Goal: Task Accomplishment & Management: Use online tool/utility

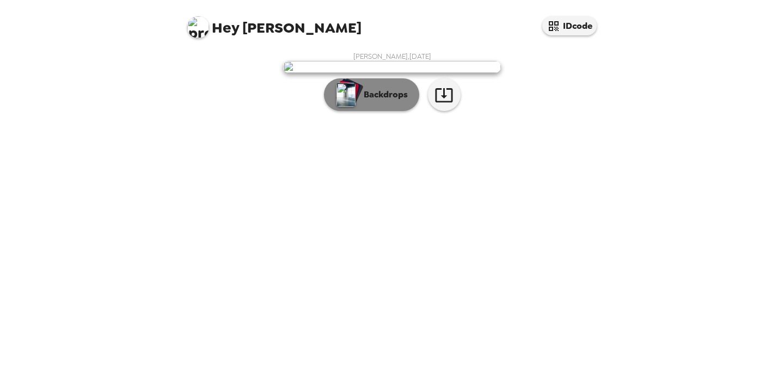
click at [379, 101] on p "Backdrops" at bounding box center [383, 94] width 50 height 13
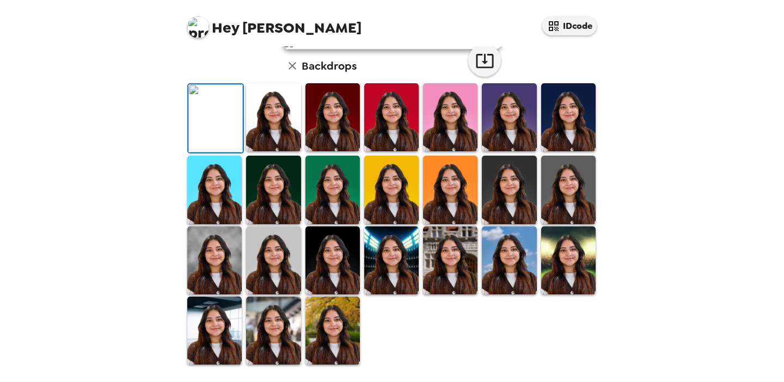
scroll to position [81, 0]
click at [375, 151] on img at bounding box center [391, 117] width 54 height 68
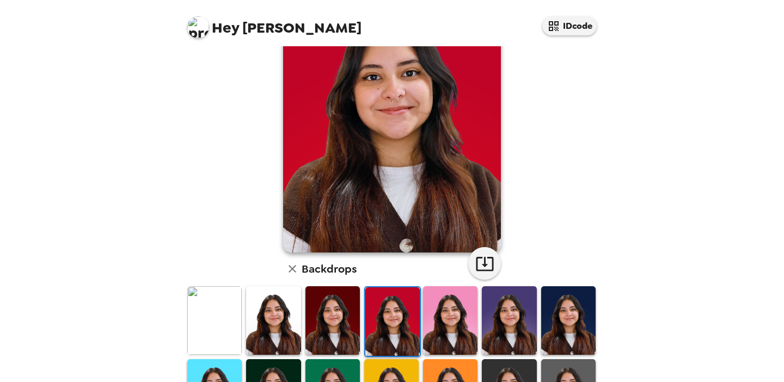
click at [430, 326] on img at bounding box center [450, 321] width 54 height 68
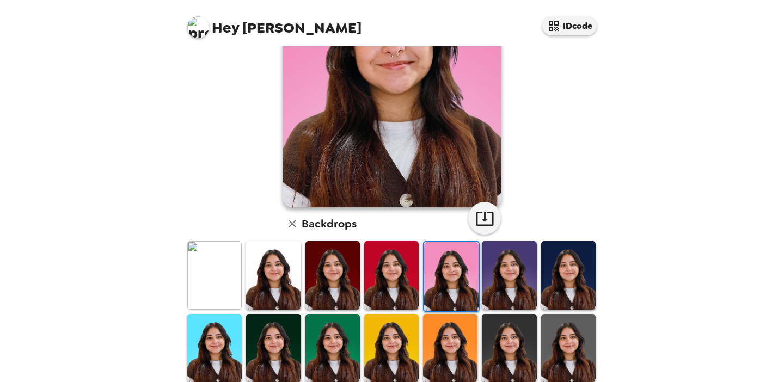
scroll to position [175, 0]
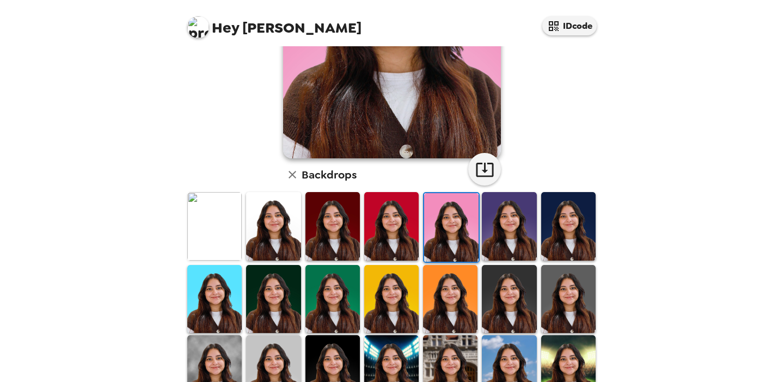
click at [404, 302] on img at bounding box center [391, 299] width 54 height 68
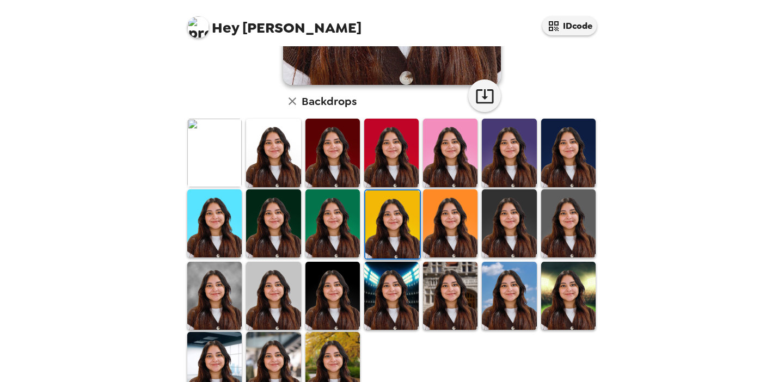
click at [404, 302] on img at bounding box center [391, 296] width 54 height 68
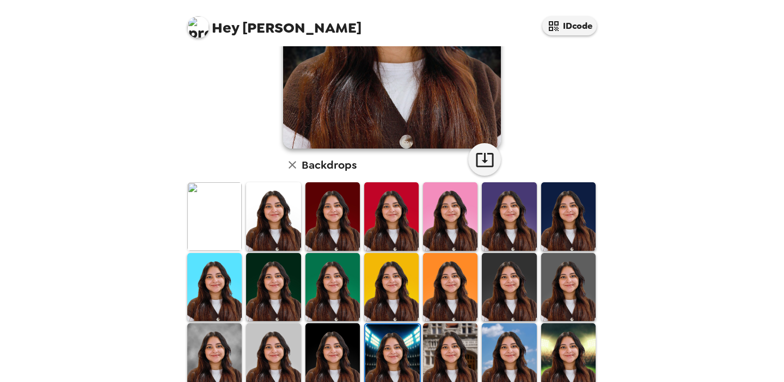
scroll to position [270, 0]
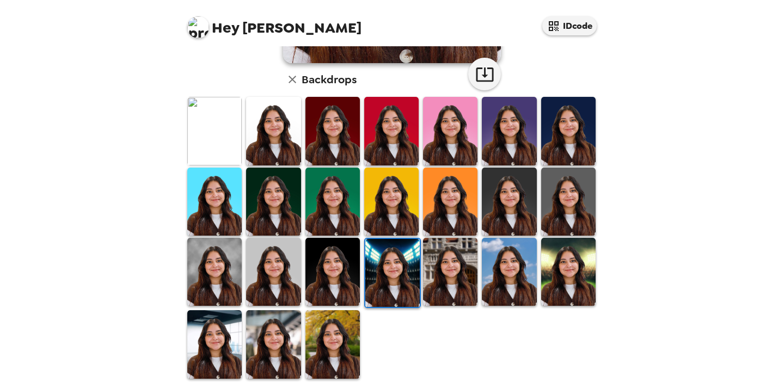
click at [347, 330] on img at bounding box center [333, 344] width 54 height 68
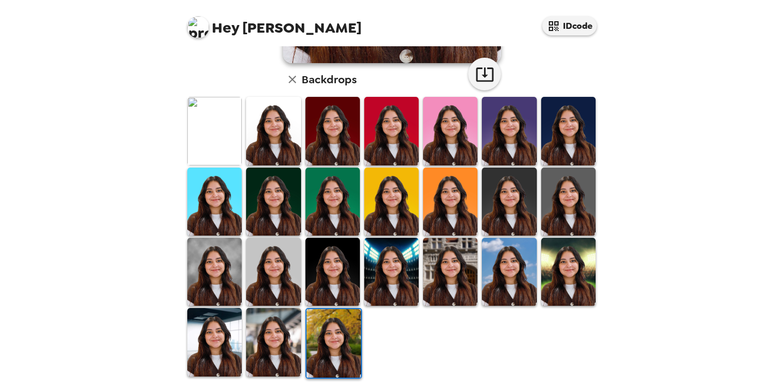
scroll to position [0, 0]
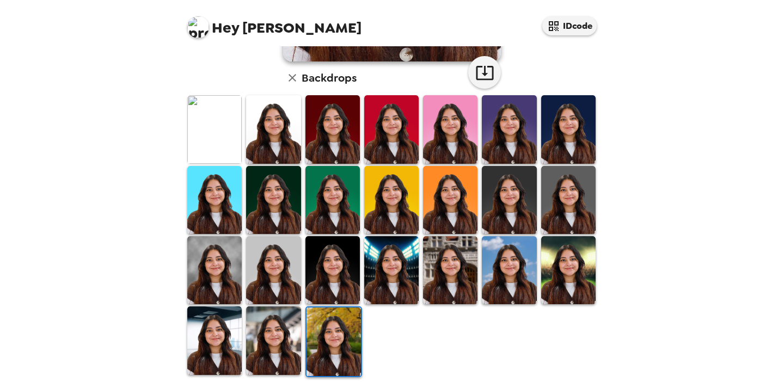
click at [295, 319] on img at bounding box center [273, 341] width 54 height 68
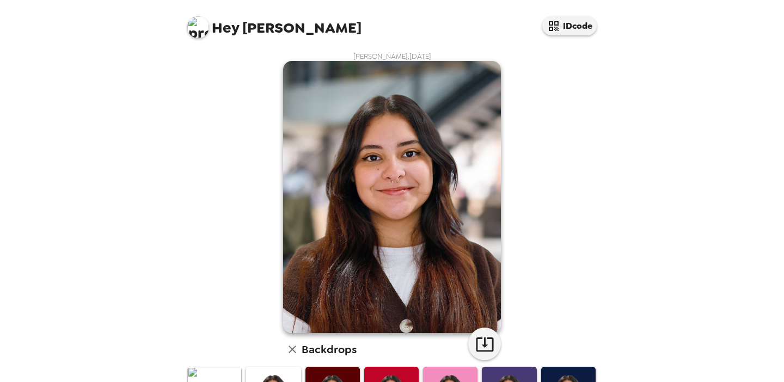
scroll to position [145, 0]
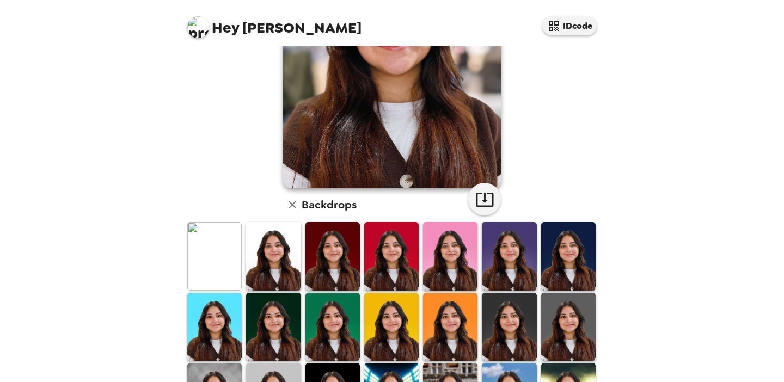
click at [236, 260] on img at bounding box center [214, 256] width 54 height 68
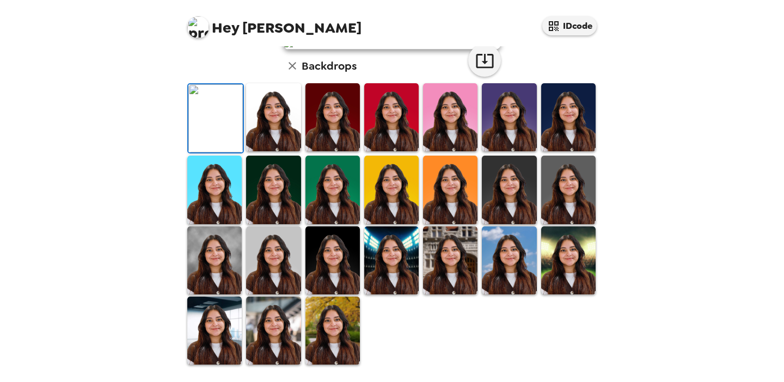
scroll to position [60, 0]
click at [490, 77] on button "button" at bounding box center [484, 60] width 33 height 33
click at [342, 138] on img at bounding box center [333, 117] width 54 height 68
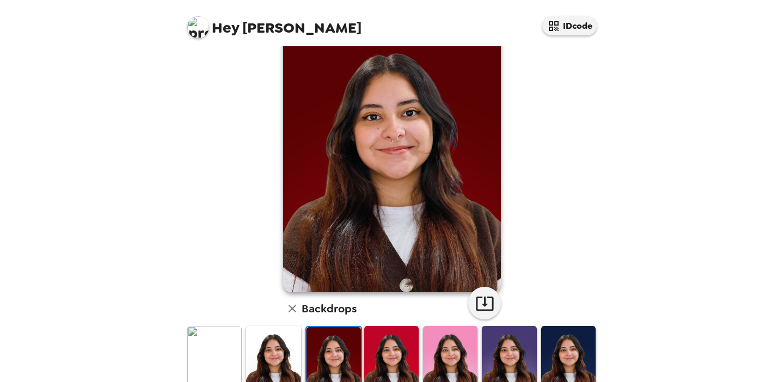
scroll to position [44, 0]
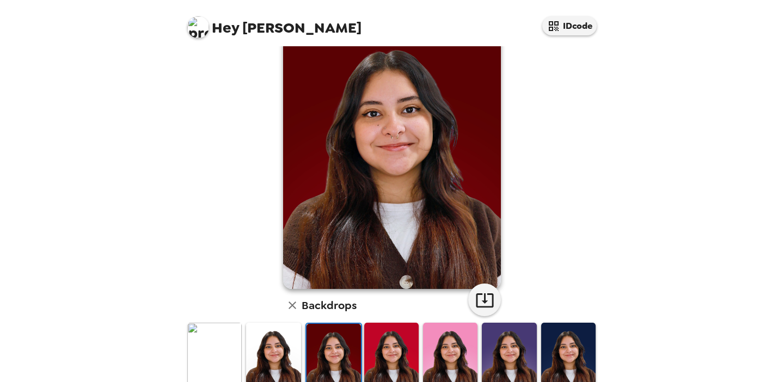
click at [387, 324] on img at bounding box center [391, 357] width 54 height 68
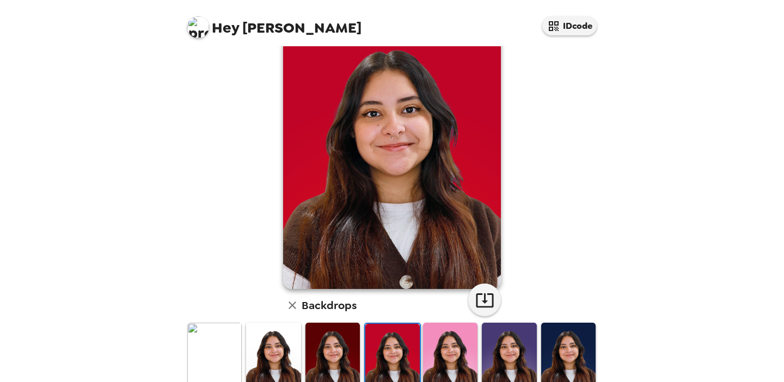
click at [447, 347] on img at bounding box center [450, 357] width 54 height 68
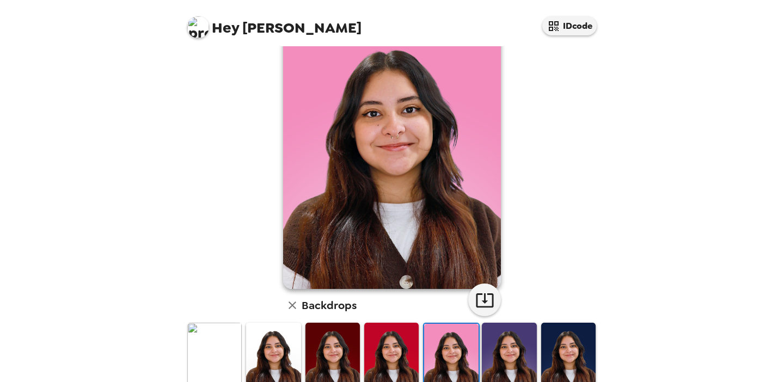
click at [510, 355] on img at bounding box center [509, 357] width 54 height 68
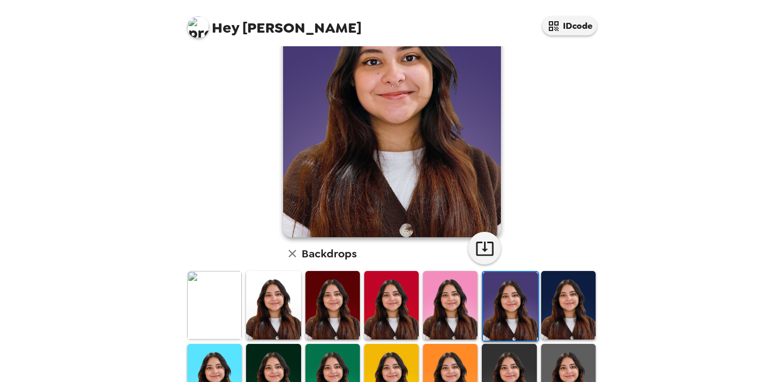
scroll to position [106, 0]
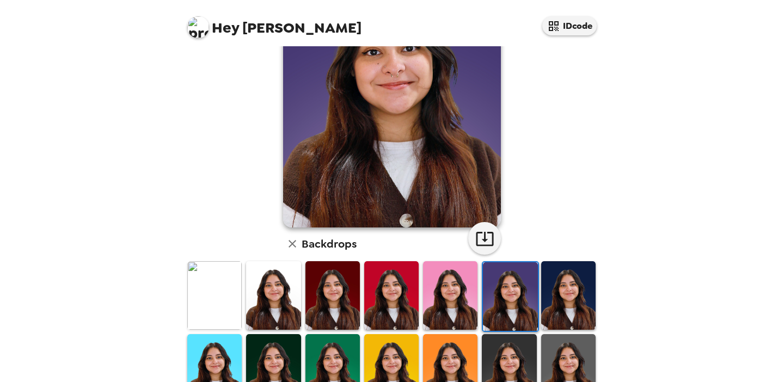
click at [555, 303] on img at bounding box center [568, 295] width 54 height 68
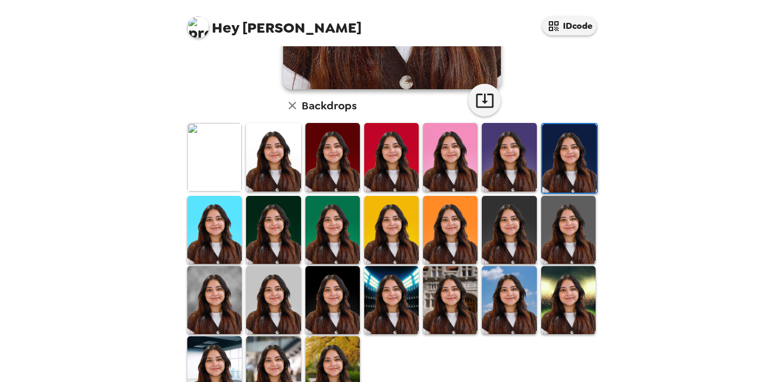
scroll to position [0, 0]
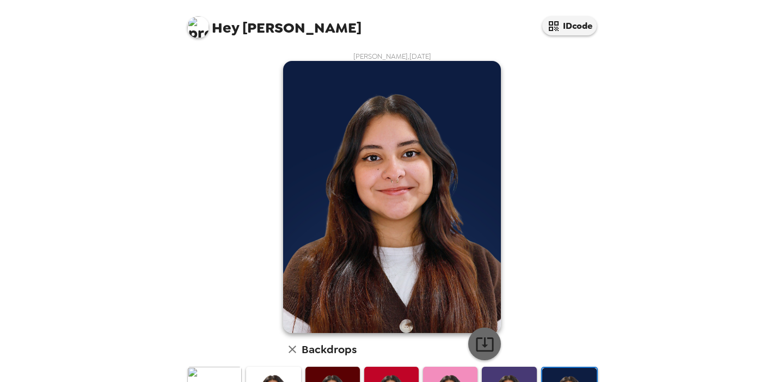
click at [485, 344] on icon "button" at bounding box center [485, 344] width 19 height 19
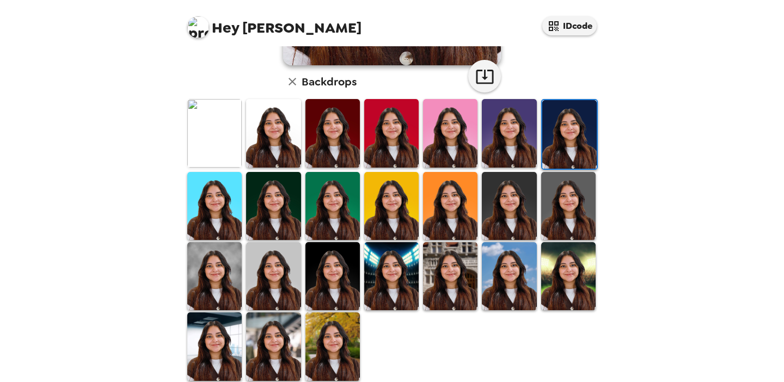
scroll to position [272, 0]
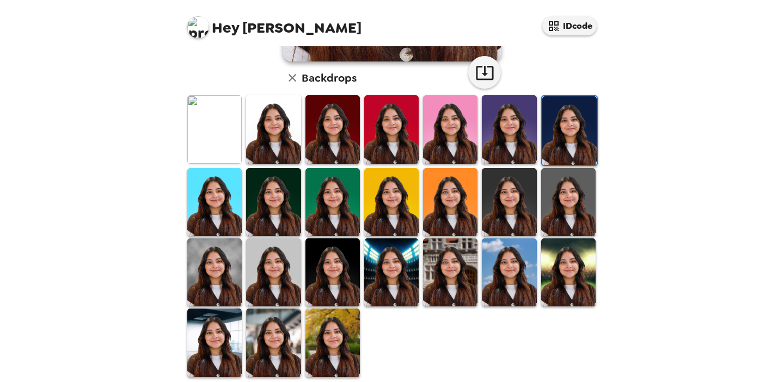
click at [211, 275] on img at bounding box center [214, 273] width 54 height 68
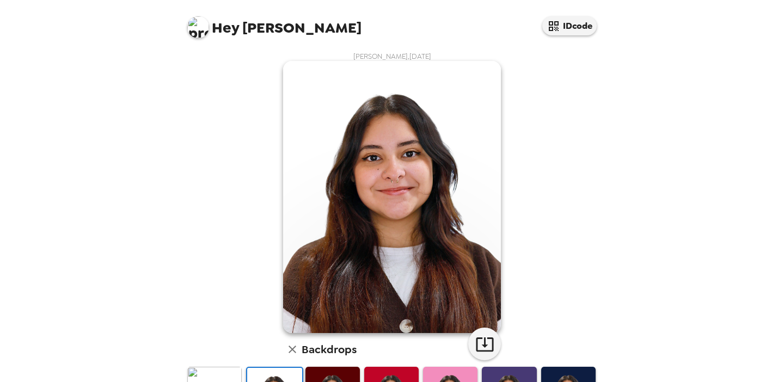
scroll to position [284, 0]
